Goal: Find specific page/section

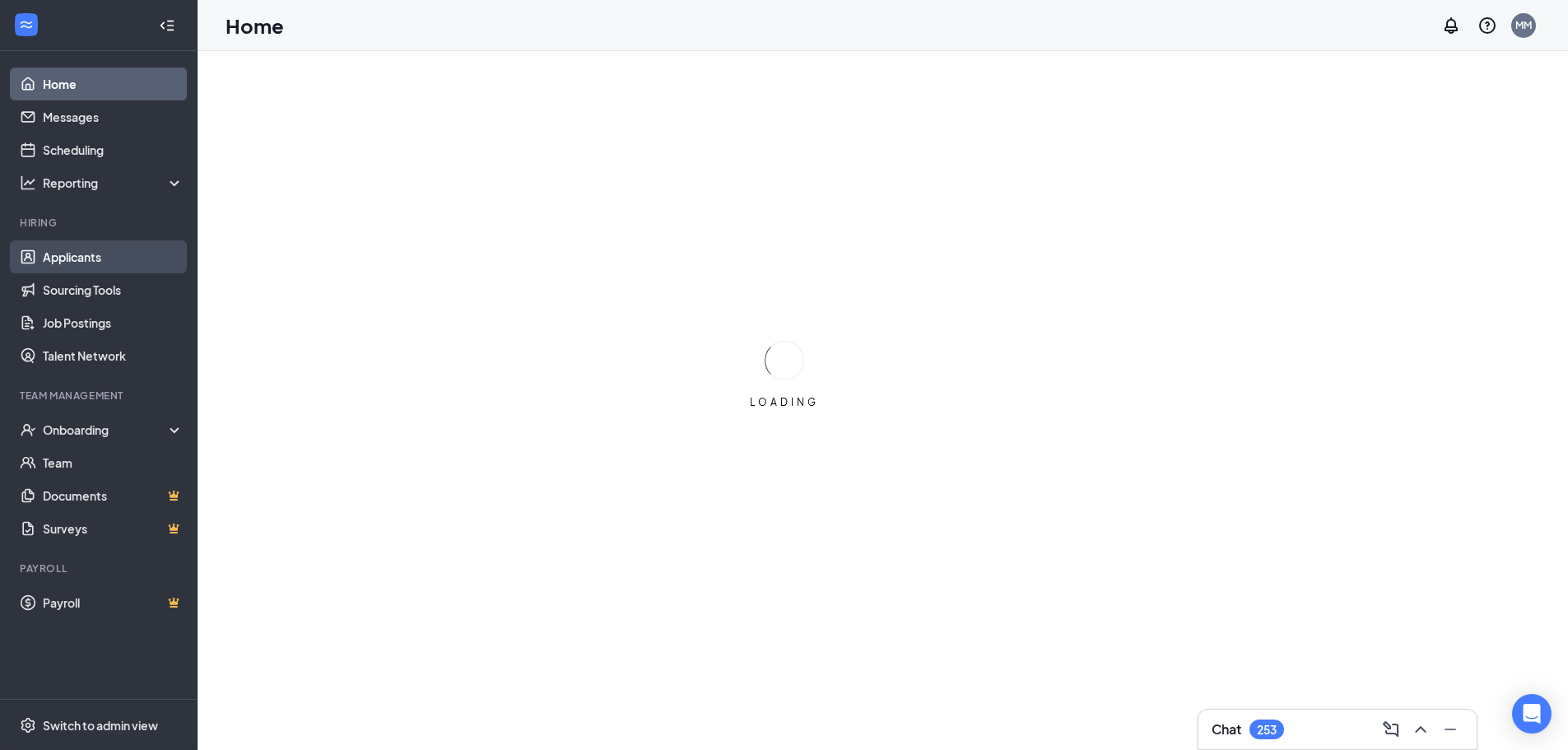
click at [56, 255] on link "Applicants" at bounding box center [113, 256] width 141 height 33
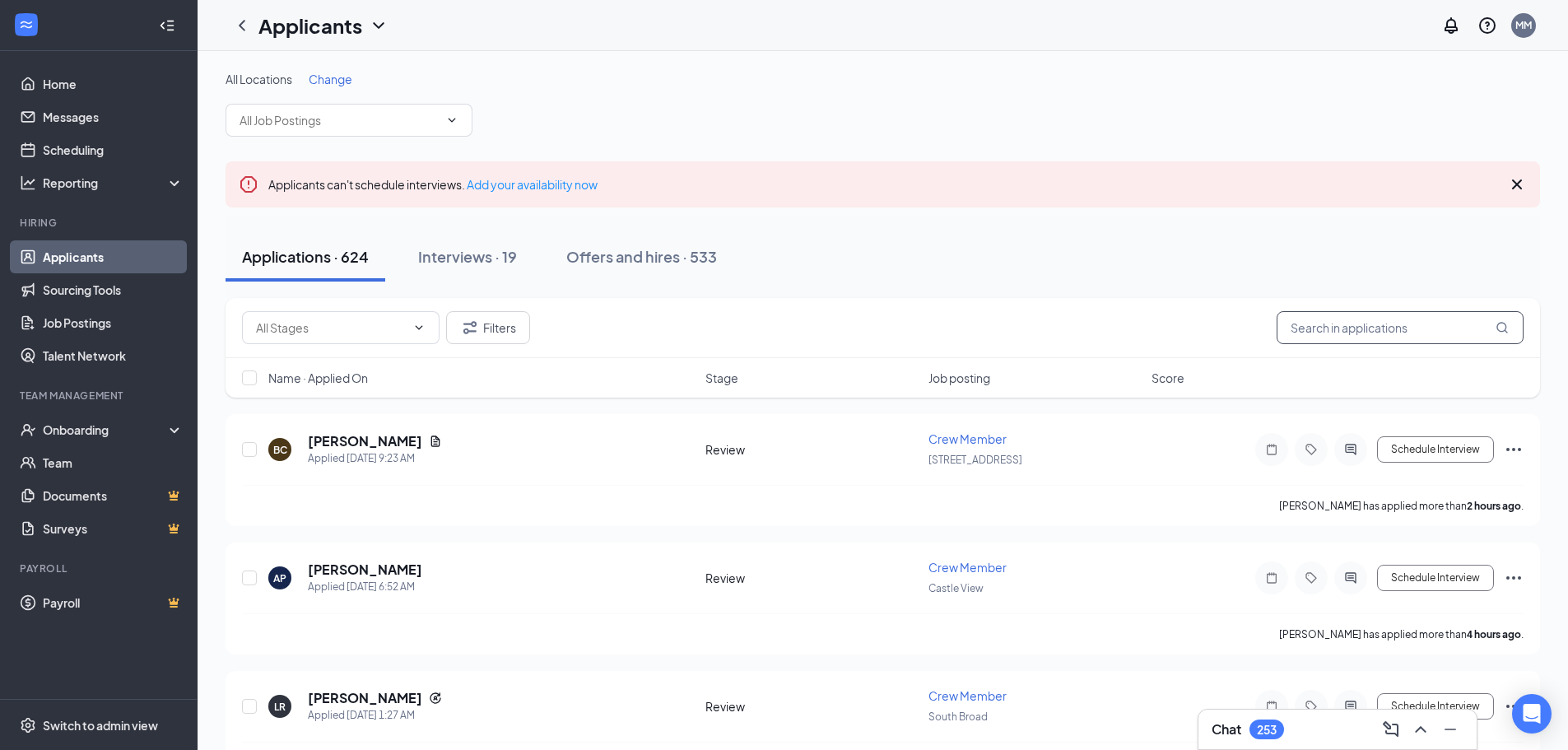
click at [1467, 322] on input "text" at bounding box center [1399, 327] width 247 height 33
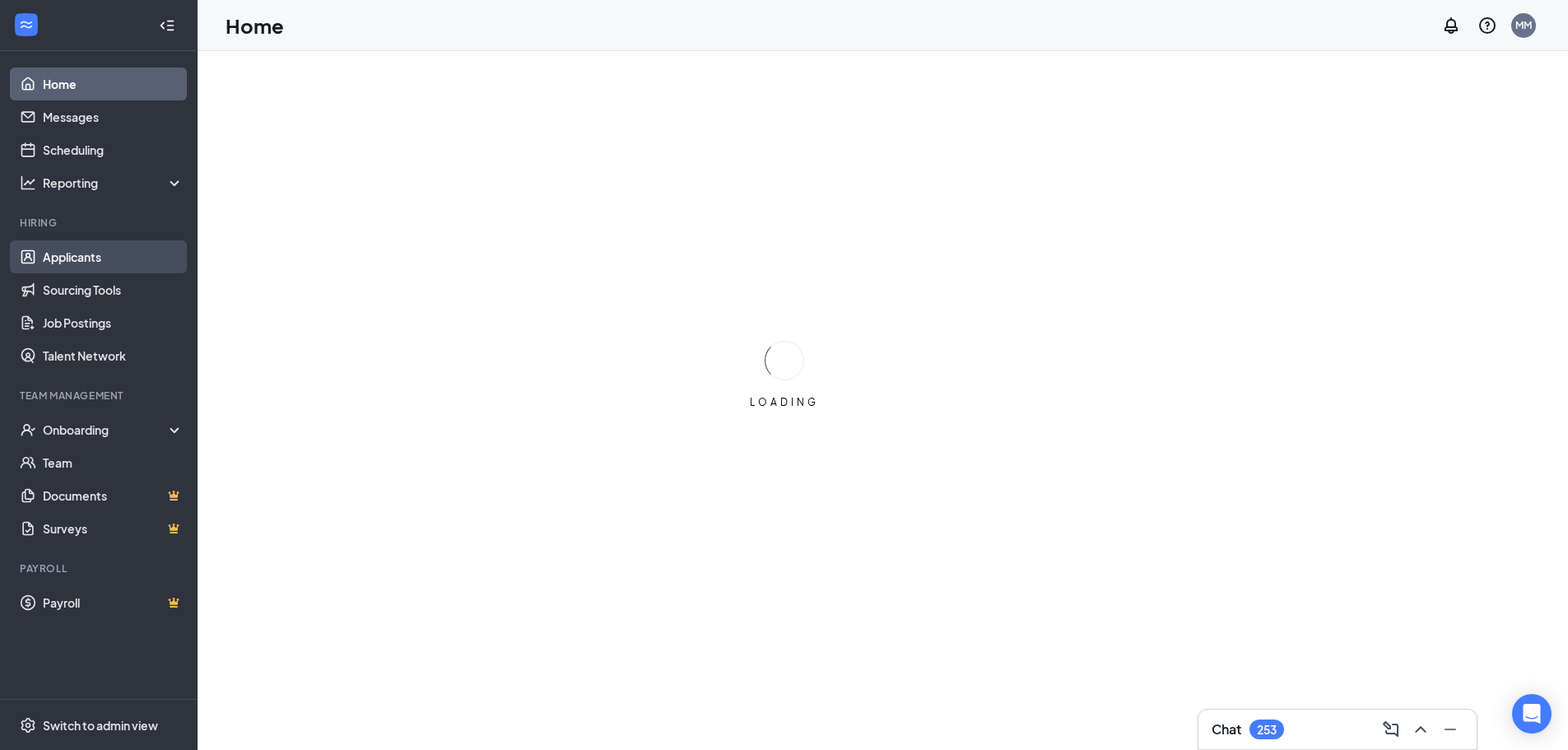
click at [55, 261] on link "Applicants" at bounding box center [113, 256] width 141 height 33
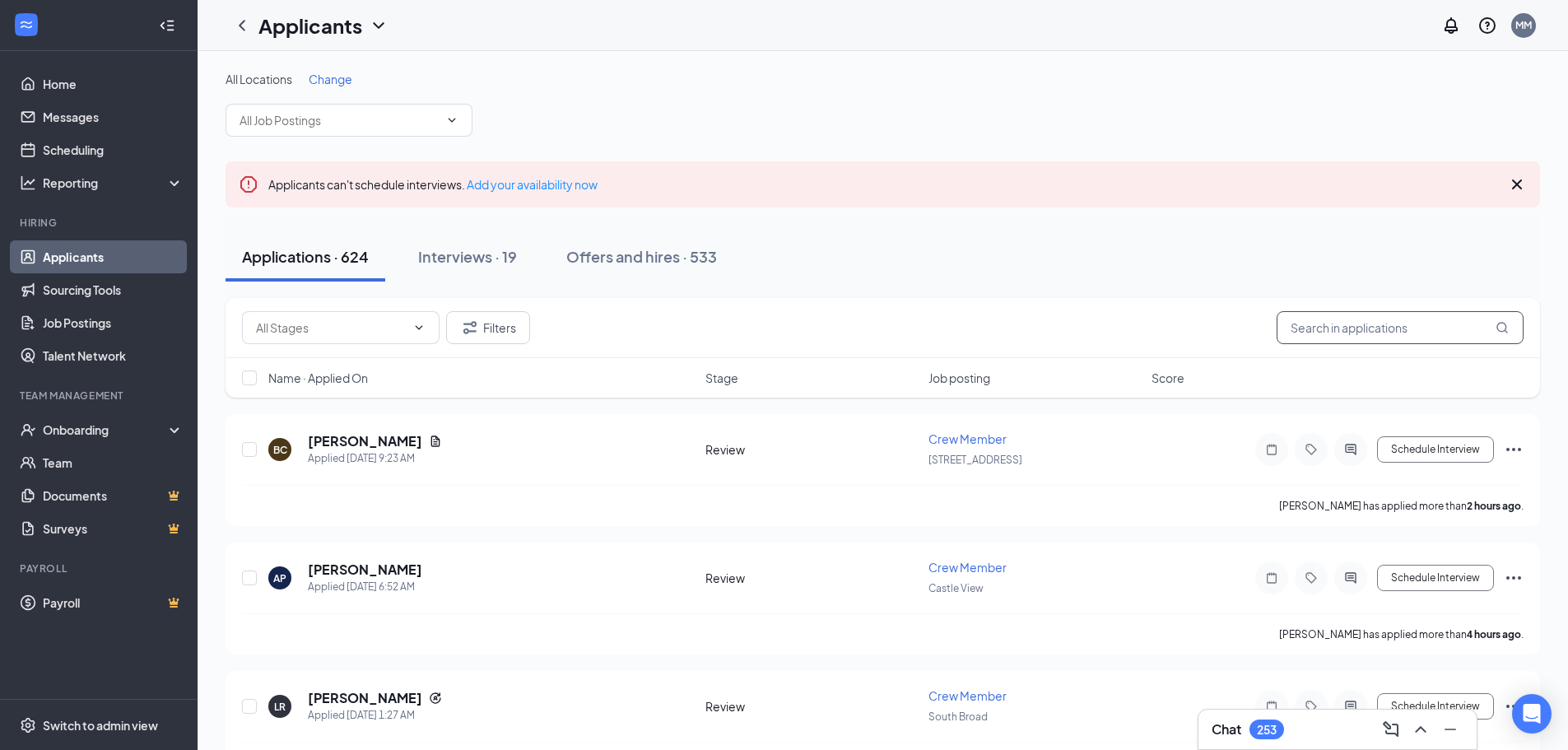
click at [1348, 334] on input "text" at bounding box center [1399, 327] width 247 height 33
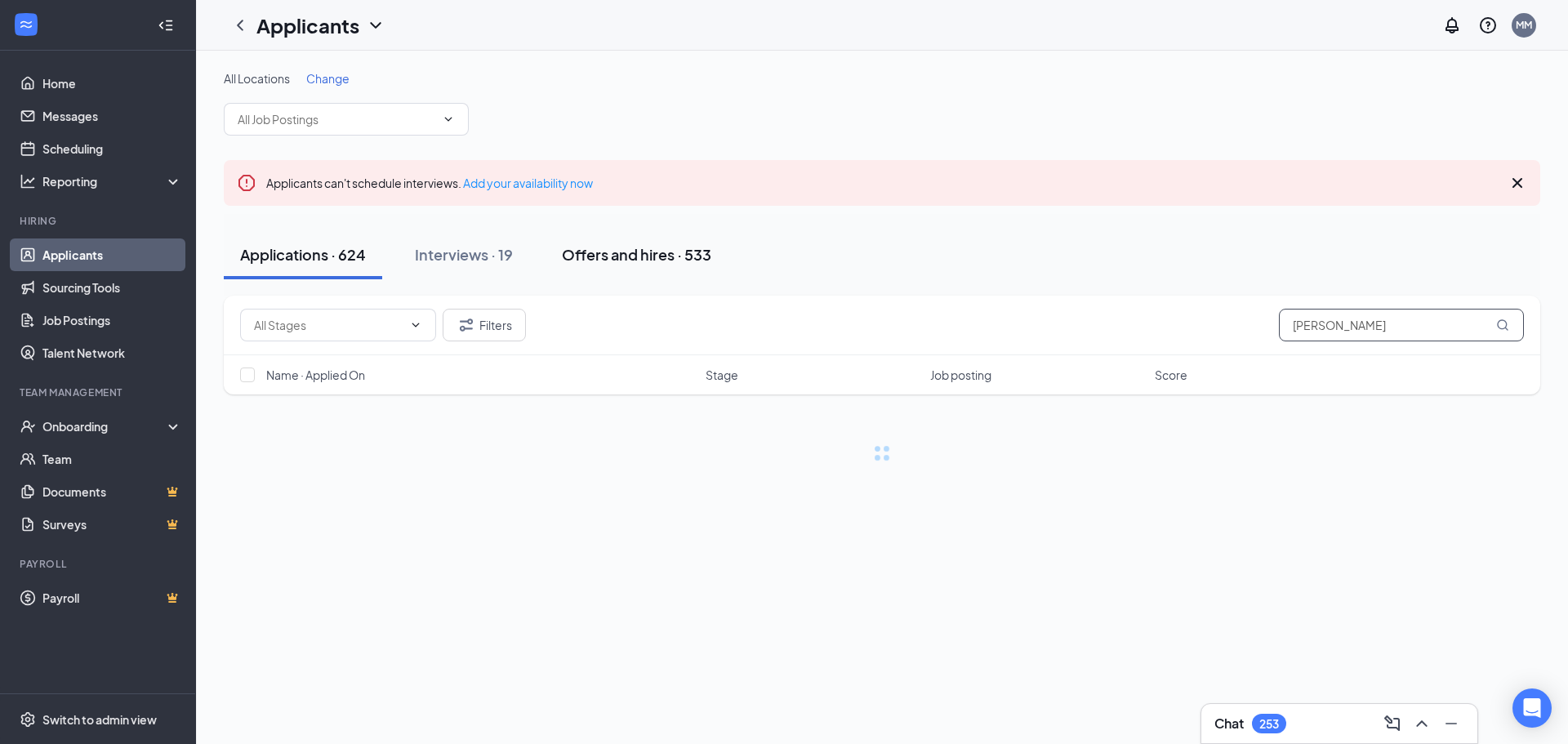
type input "ashley"
click at [674, 261] on div "Offers and hires · 533" at bounding box center [637, 254] width 150 height 21
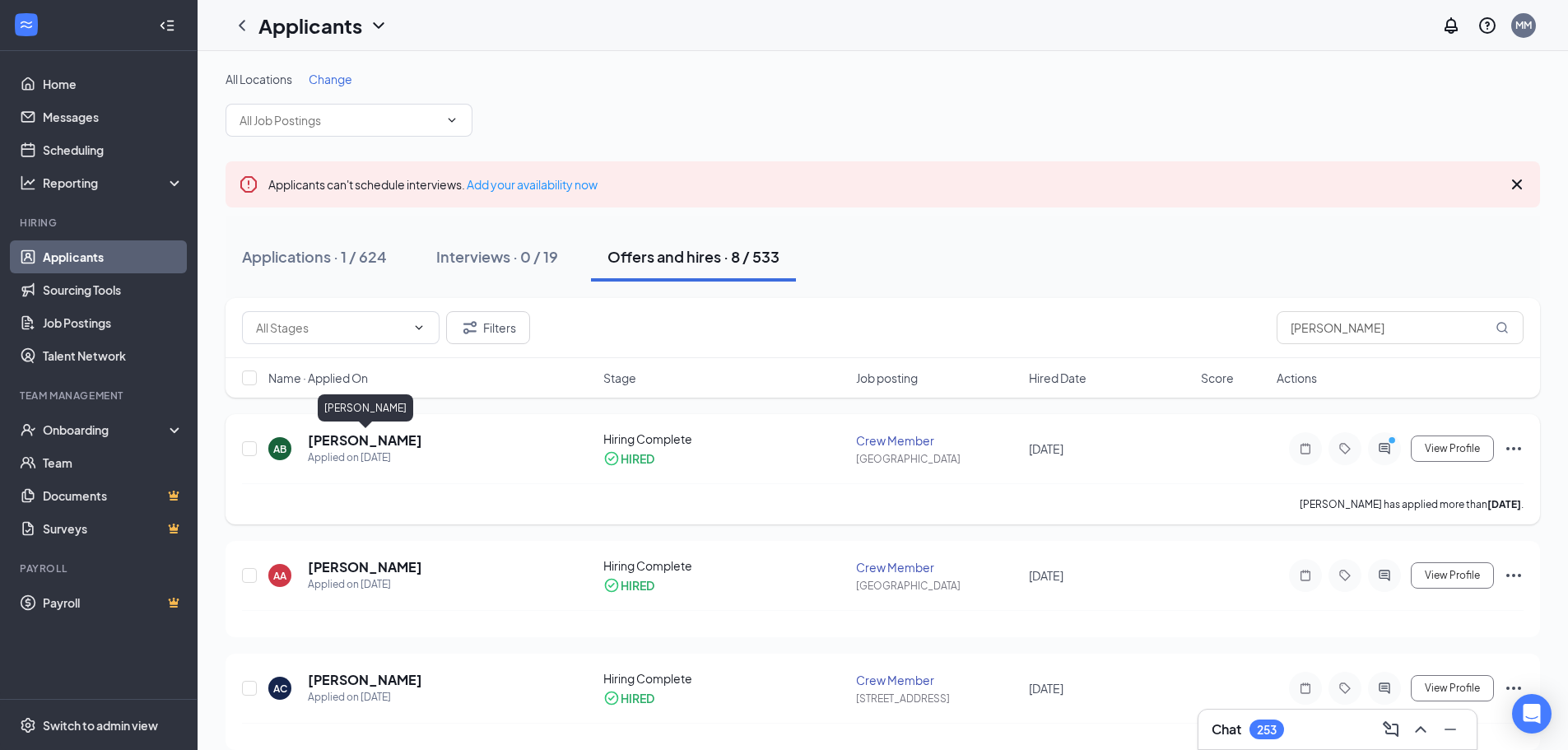
click at [399, 438] on h5 "Ashley Berardesca" at bounding box center [364, 440] width 114 height 18
